Goal: Obtain resource: Download file/media

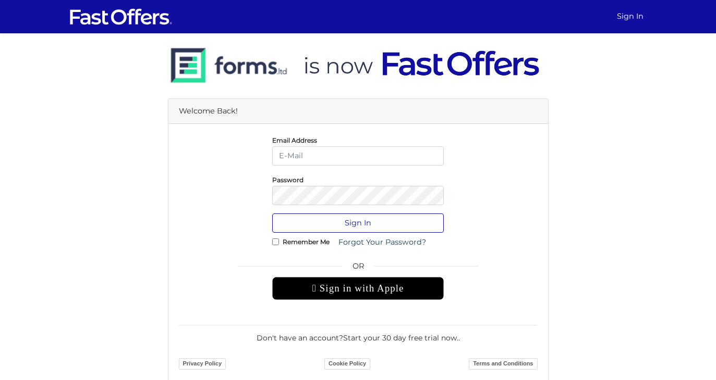
type input "[EMAIL_ADDRESS][DOMAIN_NAME]"
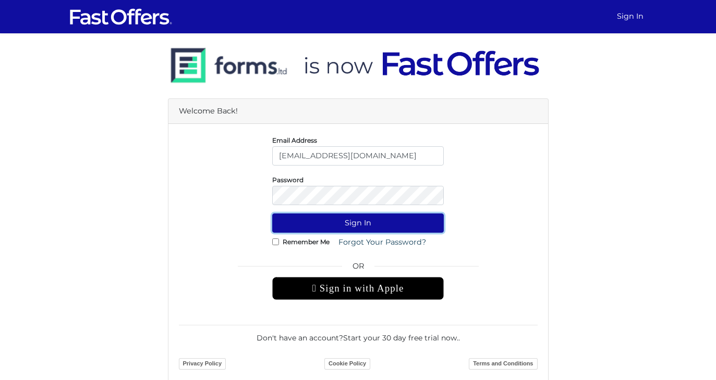
click at [386, 225] on button "Sign In" at bounding box center [357, 223] width 171 height 19
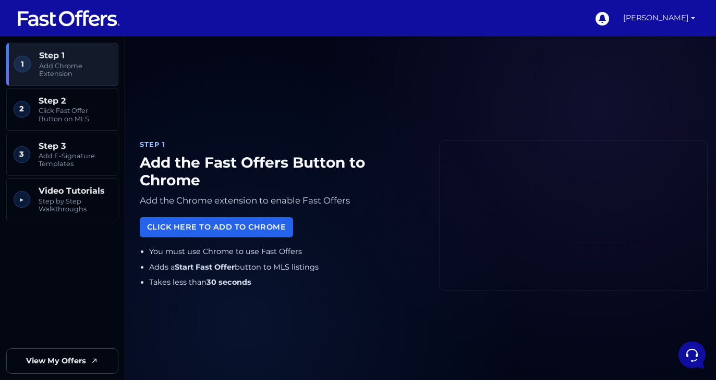
click at [674, 18] on link "Christian Jauslin" at bounding box center [659, 18] width 80 height 36
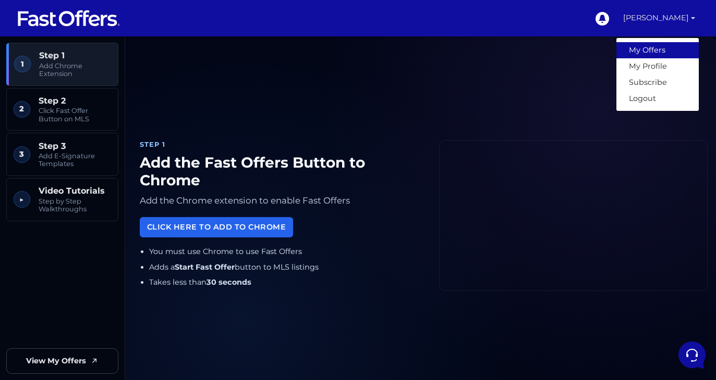
click at [664, 50] on link "My Offers" at bounding box center [657, 50] width 82 height 16
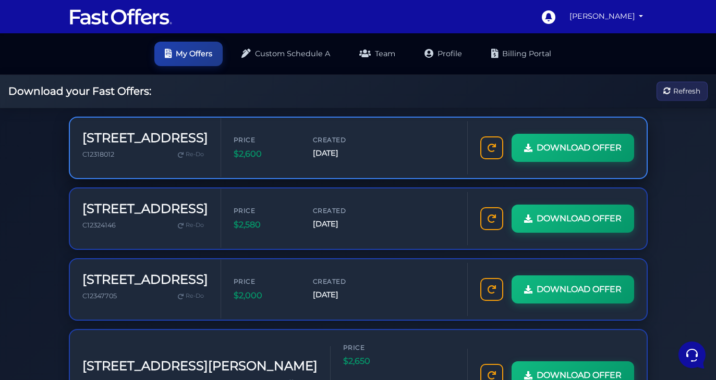
click at [85, 151] on span "C12318012" at bounding box center [98, 155] width 32 height 8
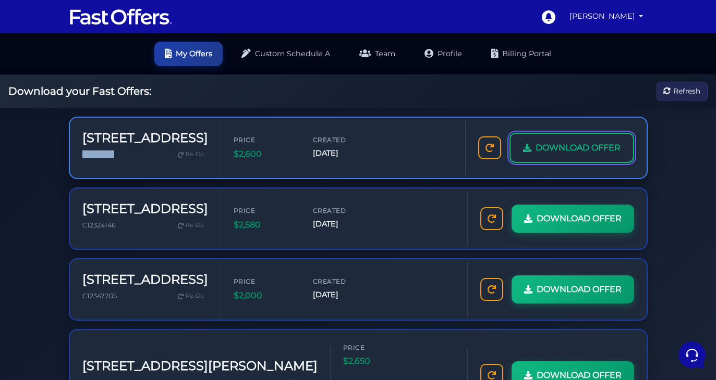
click at [535, 155] on span "DOWNLOAD OFFER" at bounding box center [577, 148] width 85 height 14
